Goal: Task Accomplishment & Management: Manage account settings

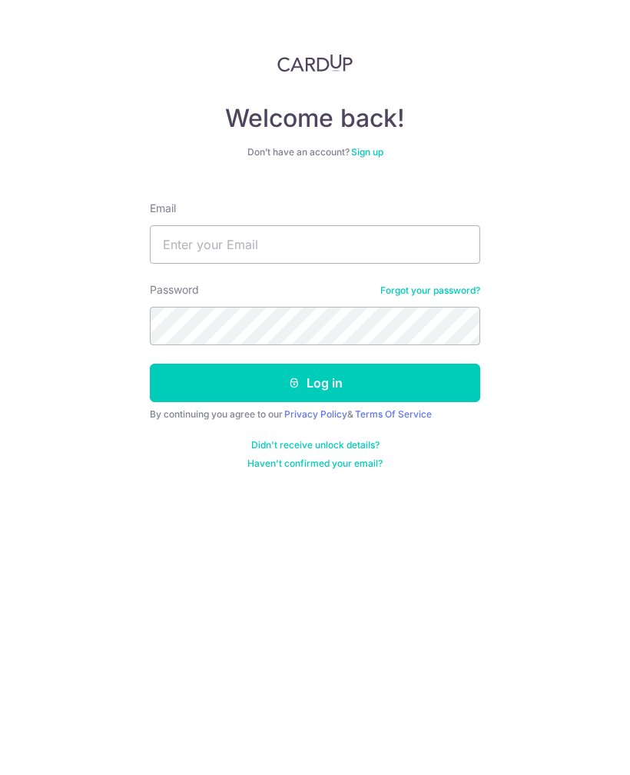
click at [401, 261] on input "Email" at bounding box center [315, 244] width 331 height 38
type input "D"
type input "[EMAIL_ADDRESS][DOMAIN_NAME]"
click at [444, 371] on button "Log in" at bounding box center [315, 383] width 331 height 38
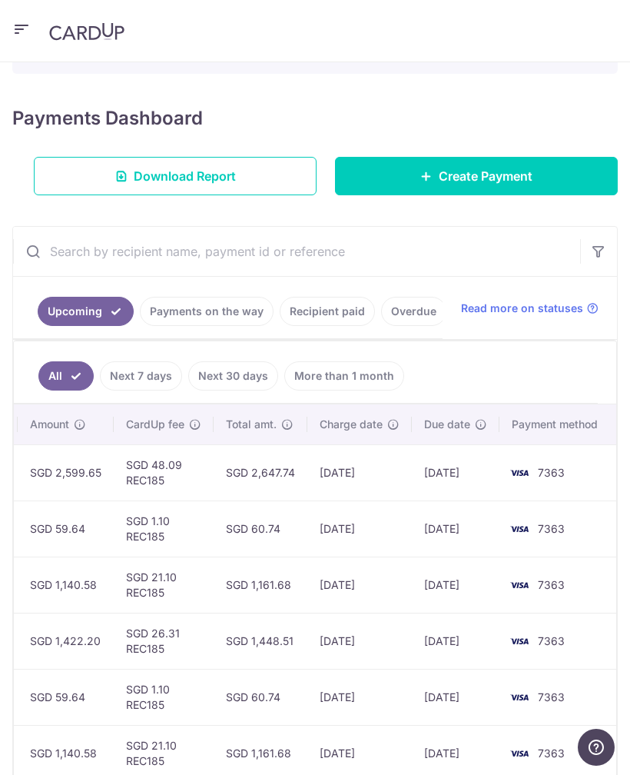
scroll to position [0, 554]
